Goal: Find contact information: Find contact information

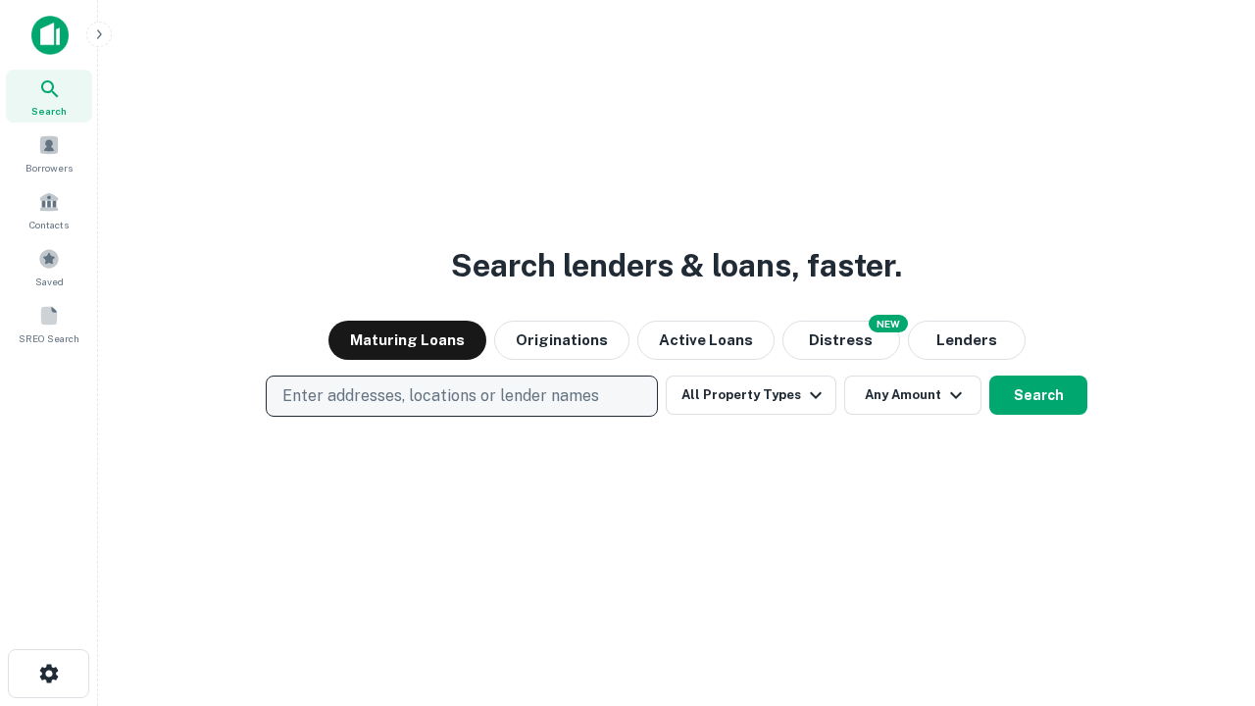
click at [461, 396] on p "Enter addresses, locations or lender names" at bounding box center [440, 396] width 317 height 24
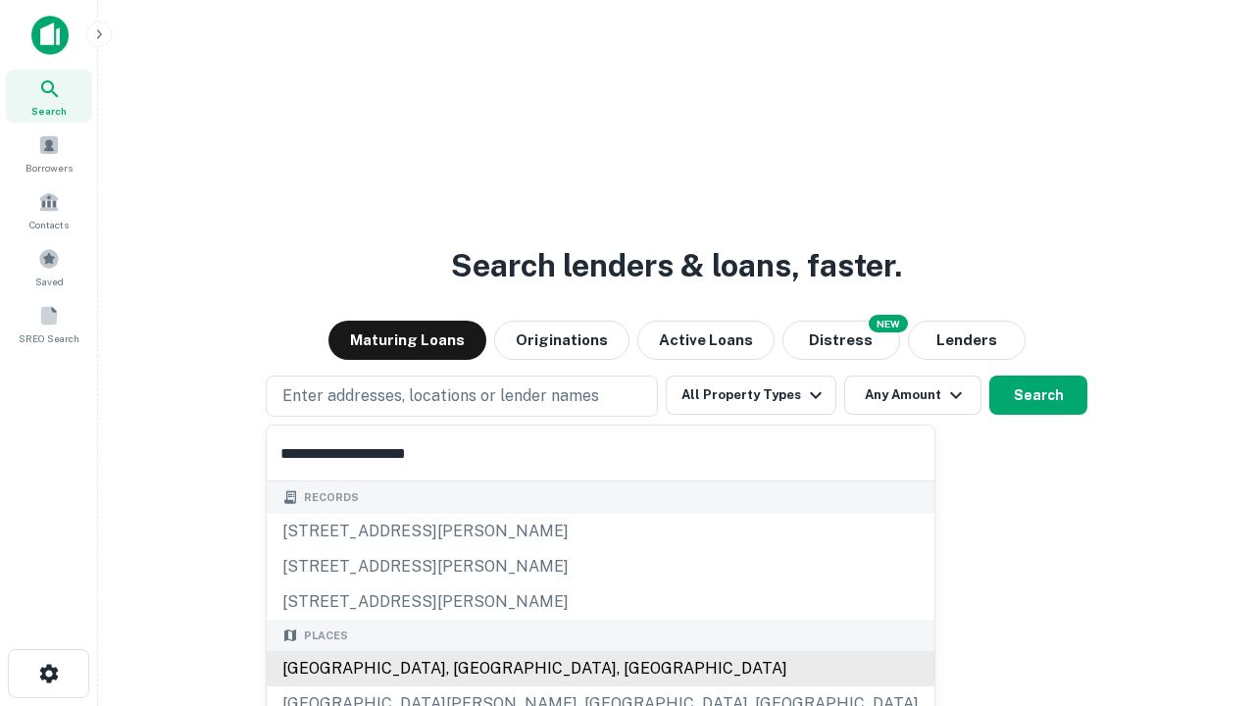
click at [469, 669] on div "[GEOGRAPHIC_DATA], [GEOGRAPHIC_DATA], [GEOGRAPHIC_DATA]" at bounding box center [601, 668] width 668 height 35
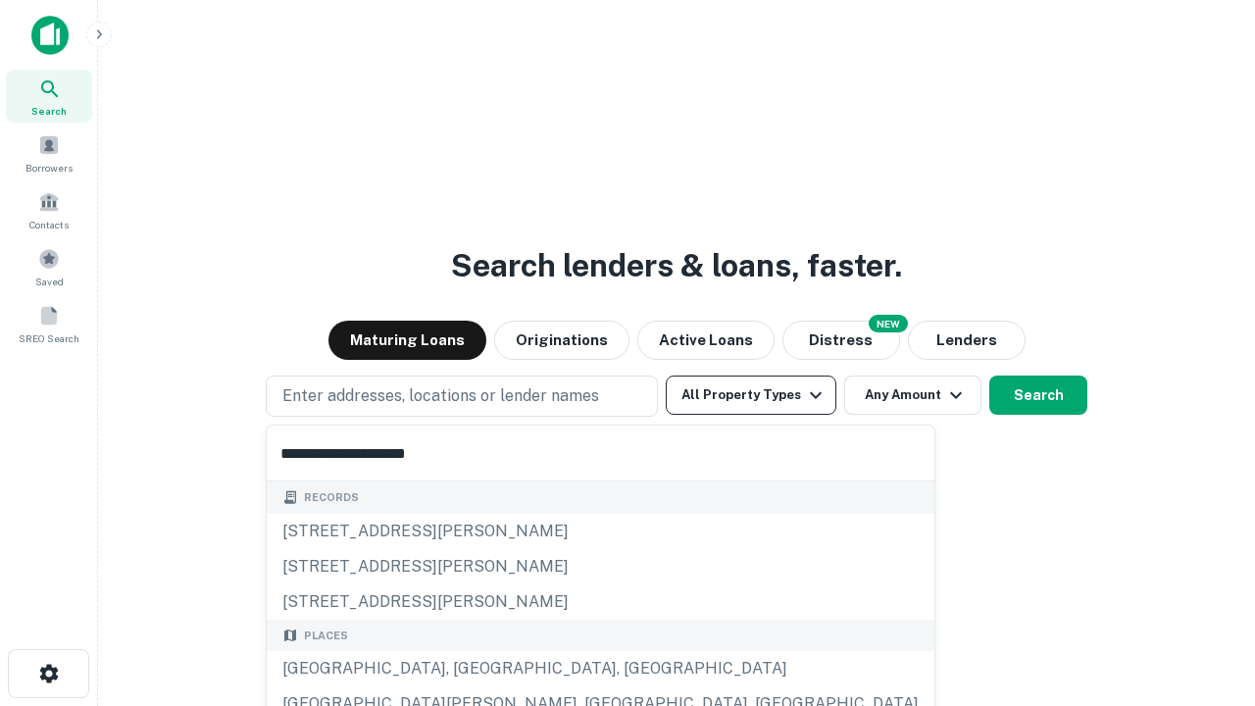
click at [751, 395] on button "All Property Types" at bounding box center [751, 395] width 171 height 39
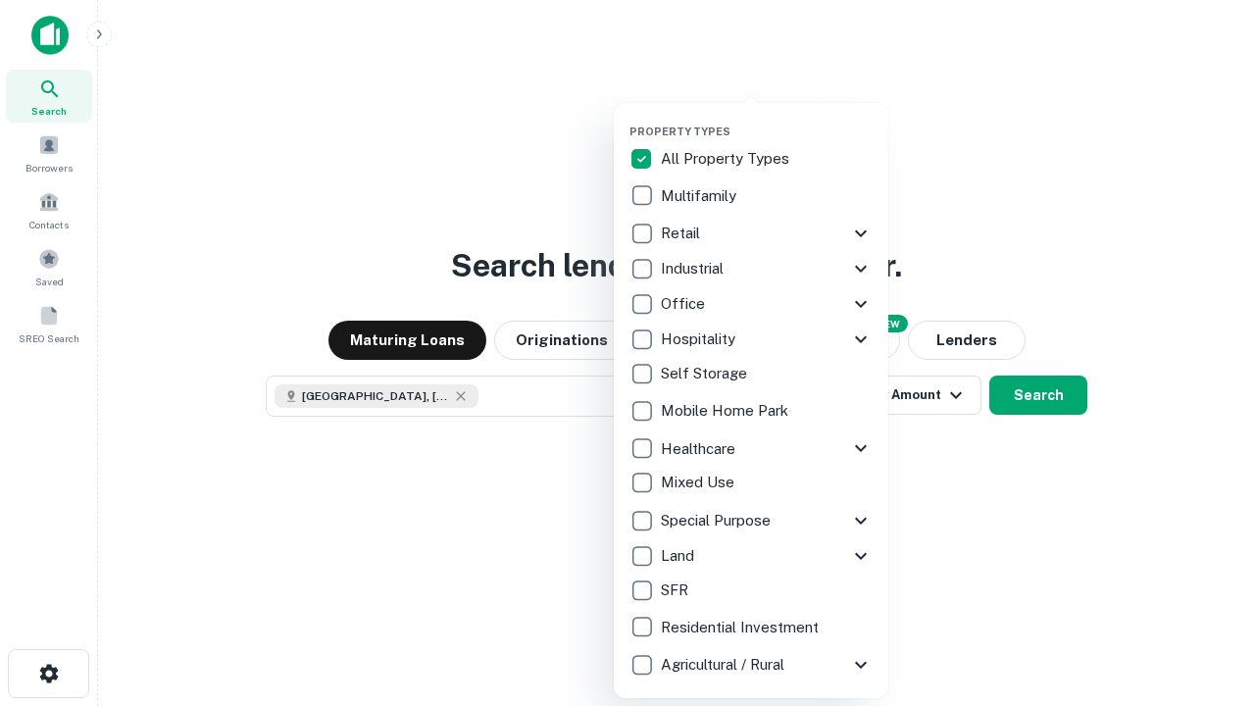
click at [767, 119] on button "button" at bounding box center [767, 119] width 275 height 1
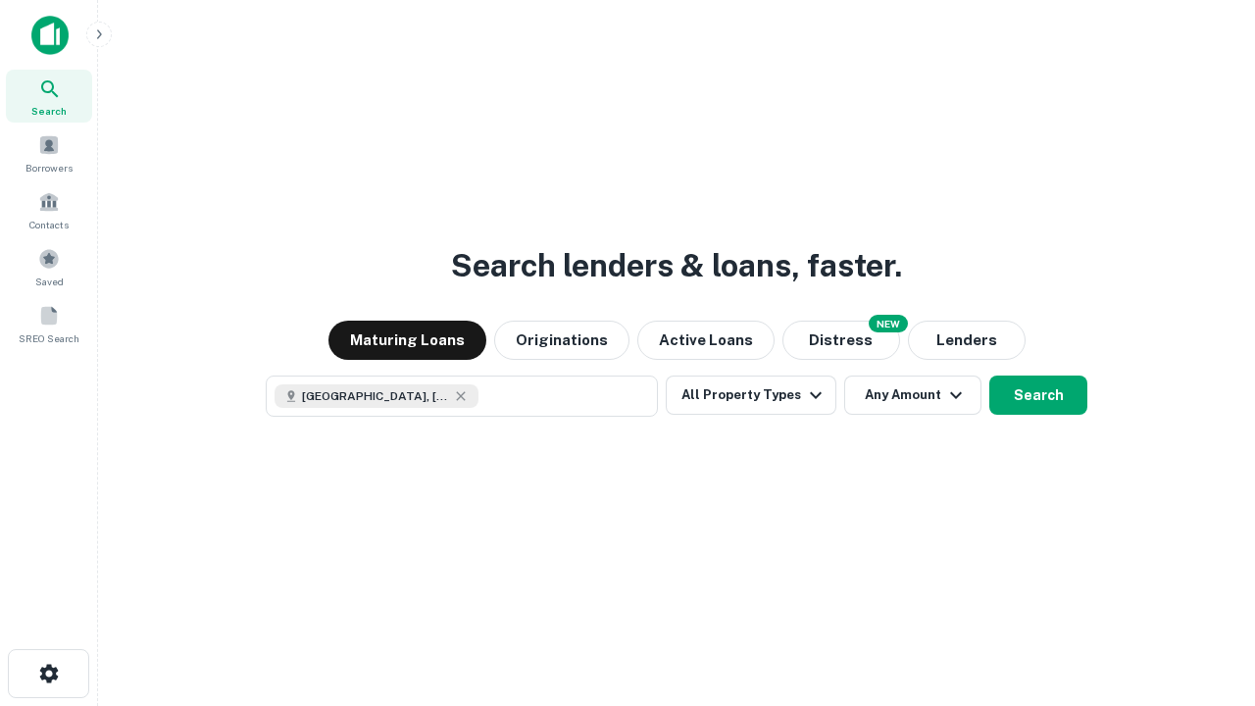
scroll to position [31, 0]
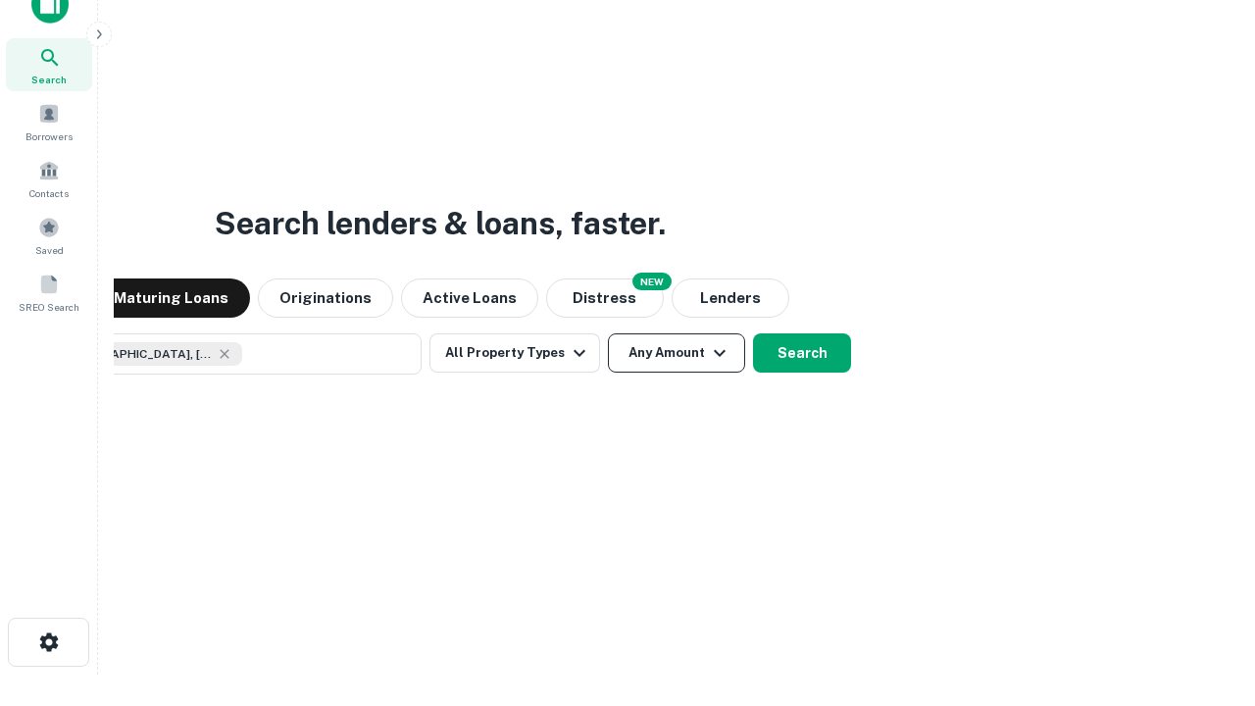
click at [608, 333] on button "Any Amount" at bounding box center [676, 352] width 137 height 39
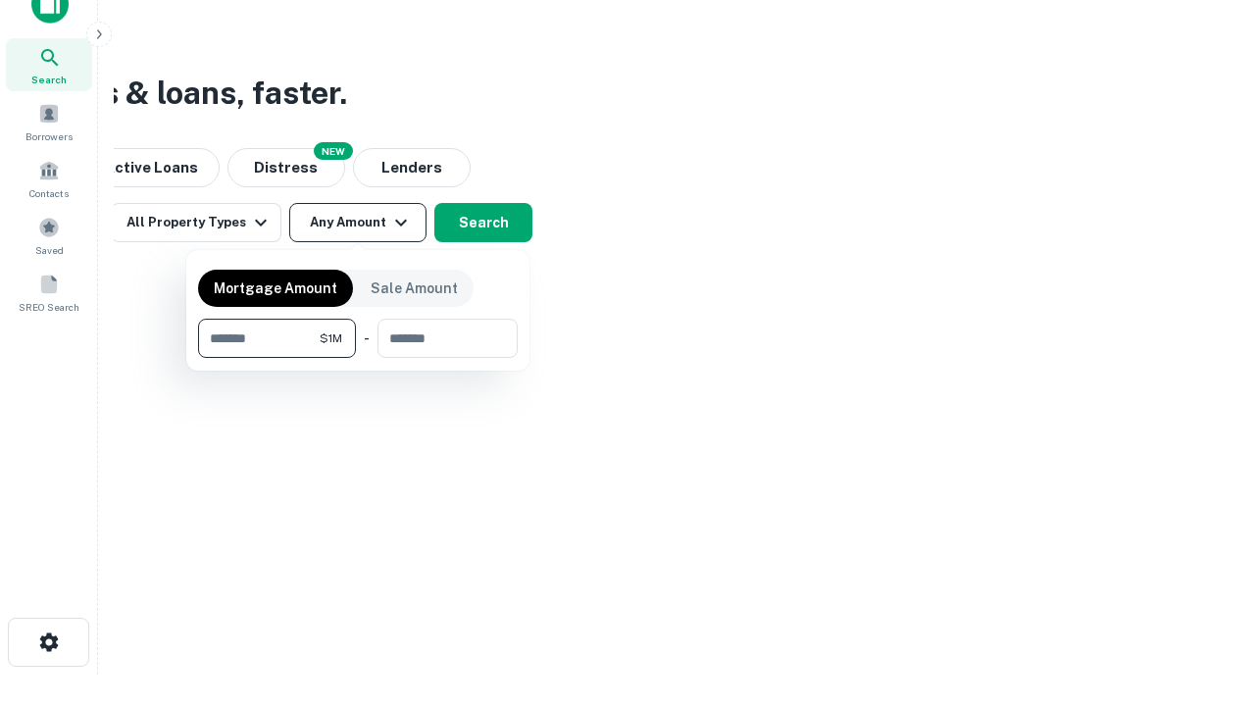
type input "*******"
click at [358, 358] on button "button" at bounding box center [358, 358] width 320 height 1
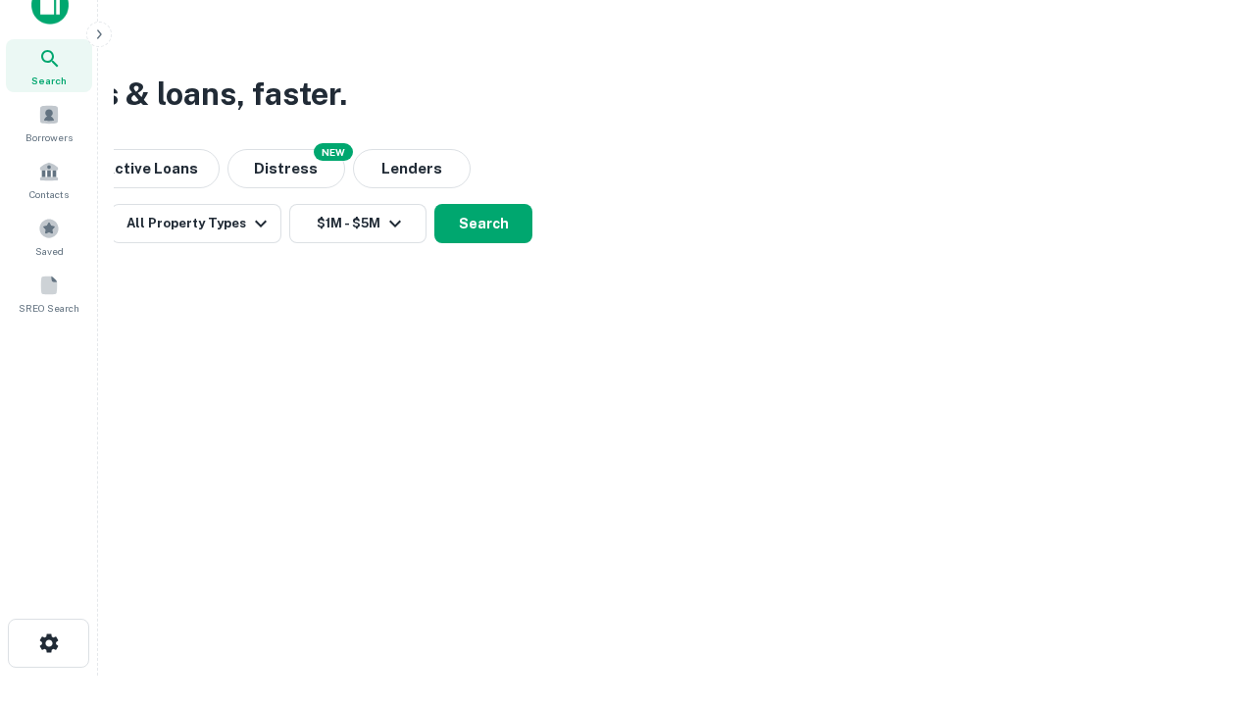
scroll to position [11, 362]
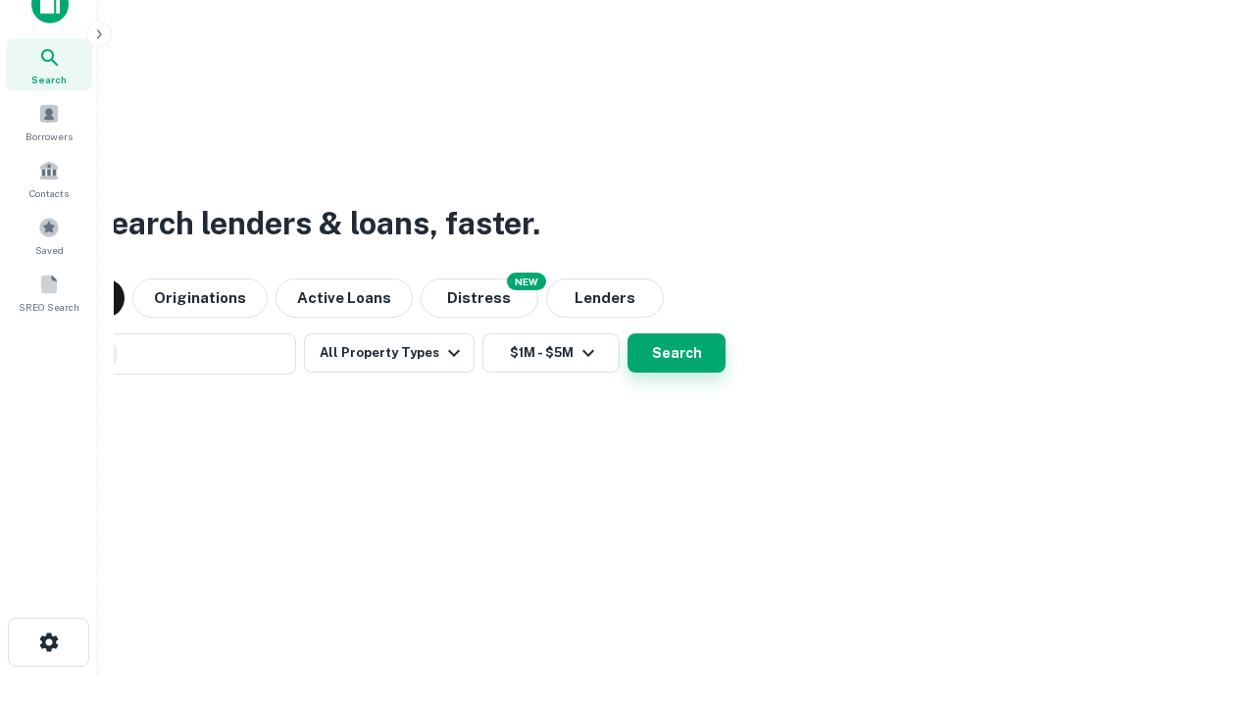
click at [628, 333] on button "Search" at bounding box center [677, 352] width 98 height 39
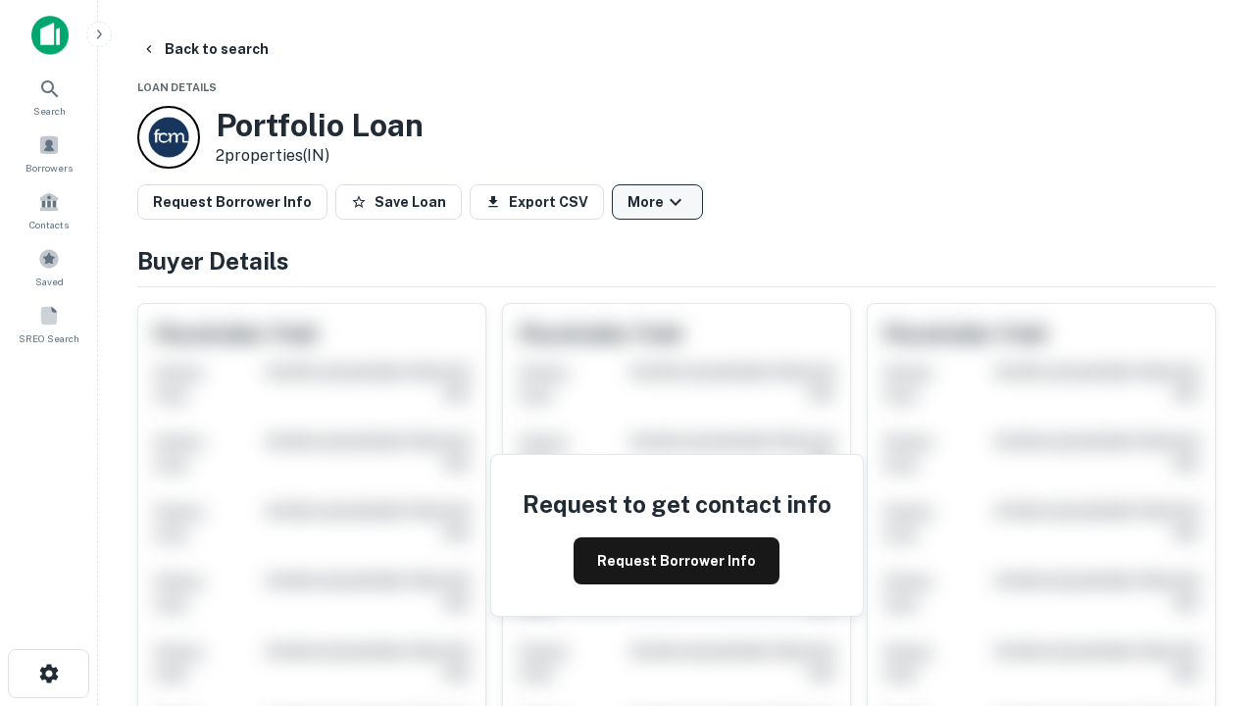
click at [657, 202] on button "More" at bounding box center [657, 201] width 91 height 35
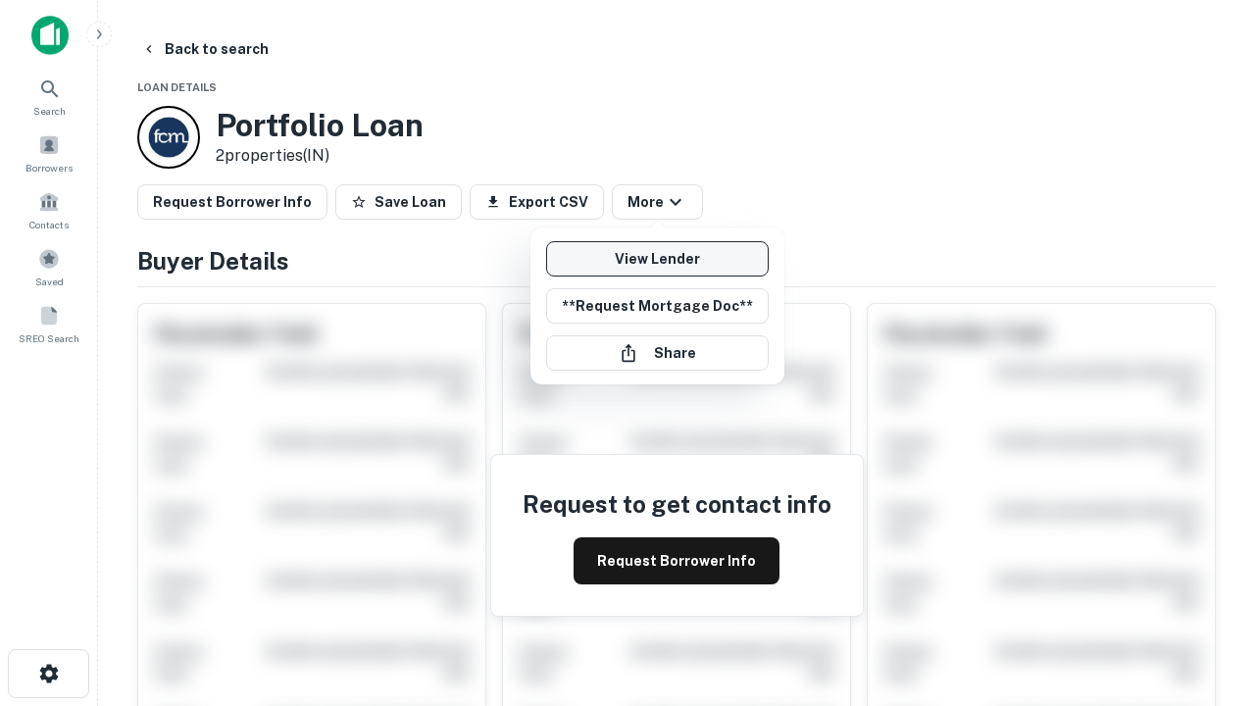
click at [657, 259] on link "View Lender" at bounding box center [657, 258] width 223 height 35
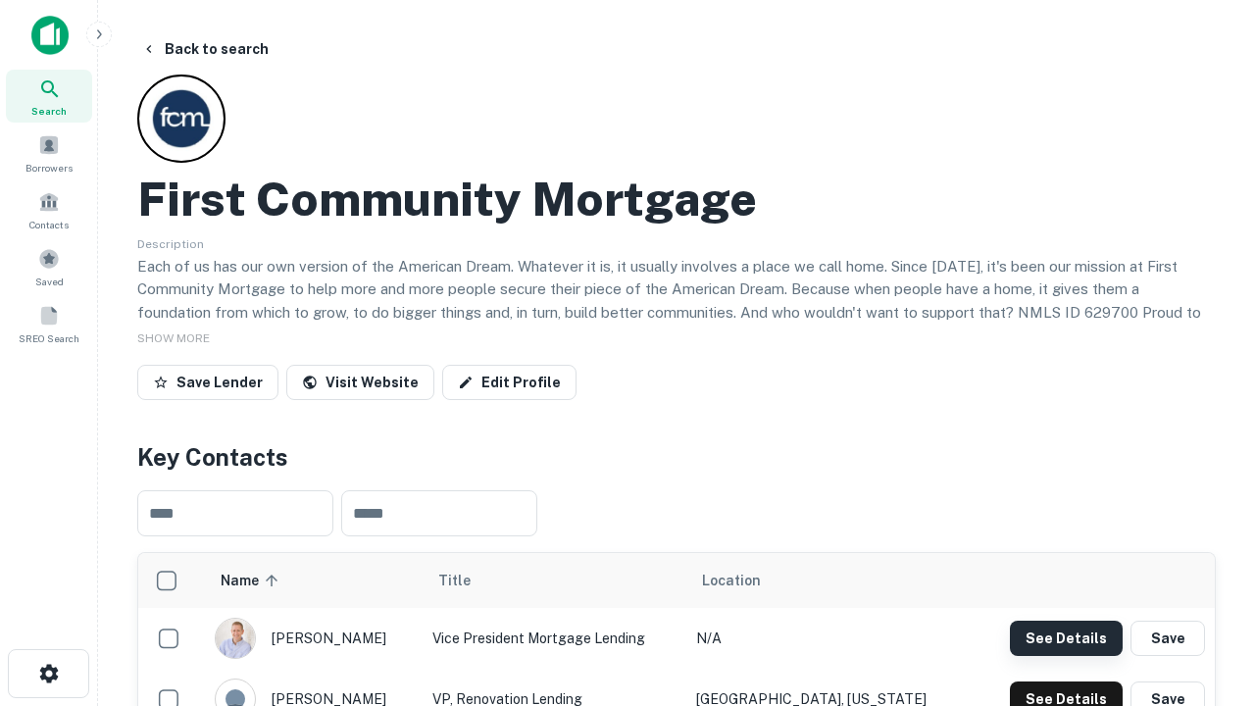
click at [1066, 638] on button "See Details" at bounding box center [1066, 638] width 113 height 35
click at [48, 674] on icon "button" at bounding box center [49, 674] width 24 height 24
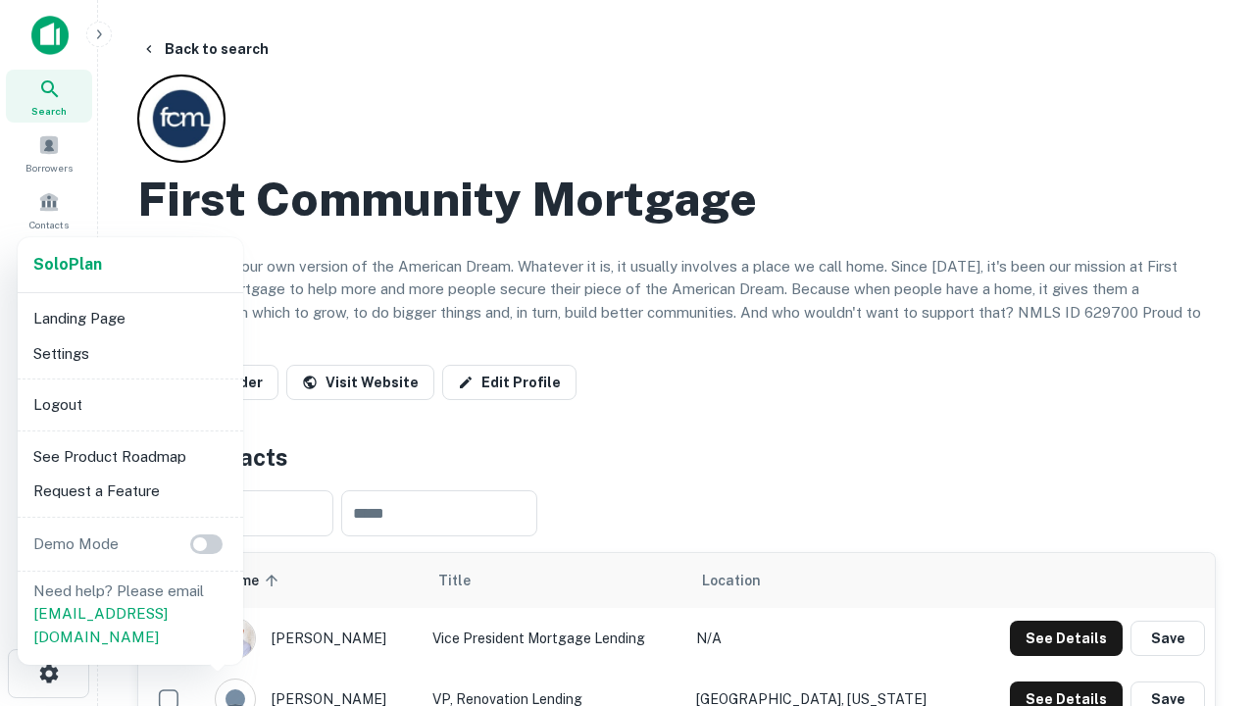
click at [129, 404] on li "Logout" at bounding box center [131, 404] width 210 height 35
